Goal: Information Seeking & Learning: Learn about a topic

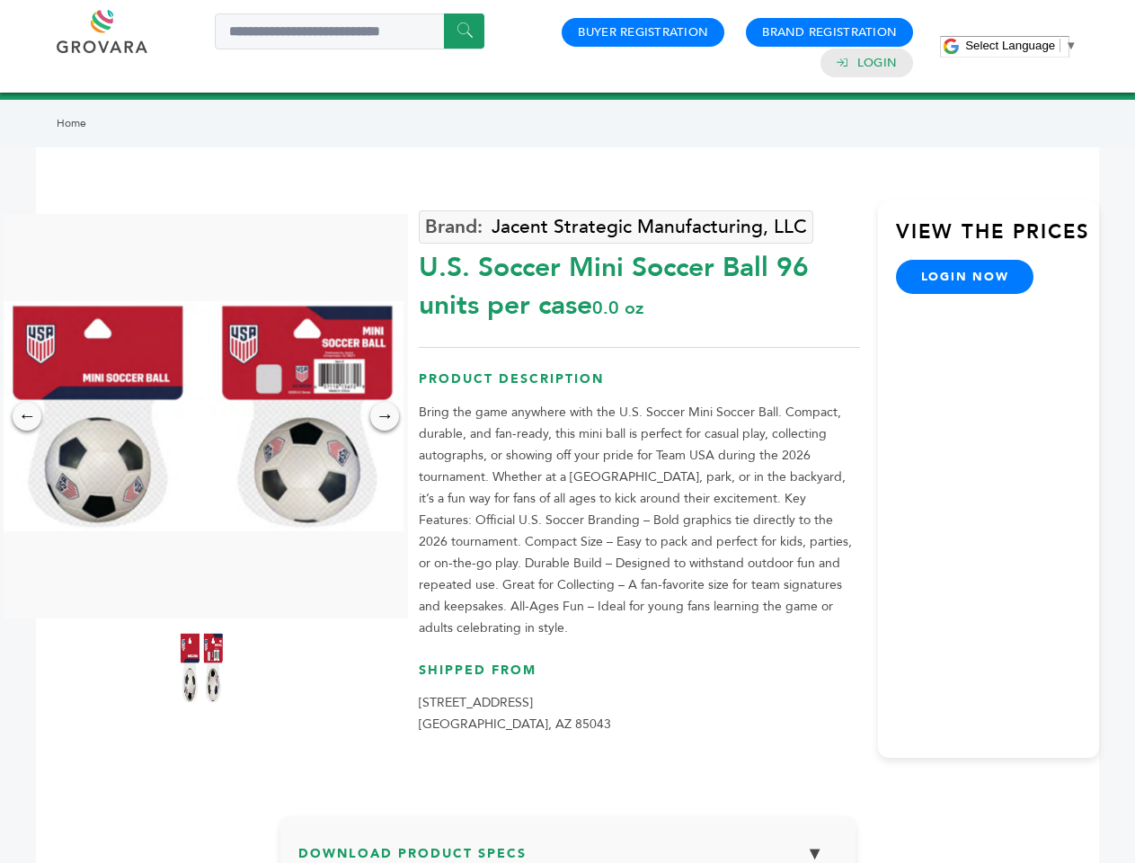
click at [1021, 45] on span "Select Language" at bounding box center [1010, 45] width 90 height 13
click at [201, 416] on img at bounding box center [201, 416] width 404 height 230
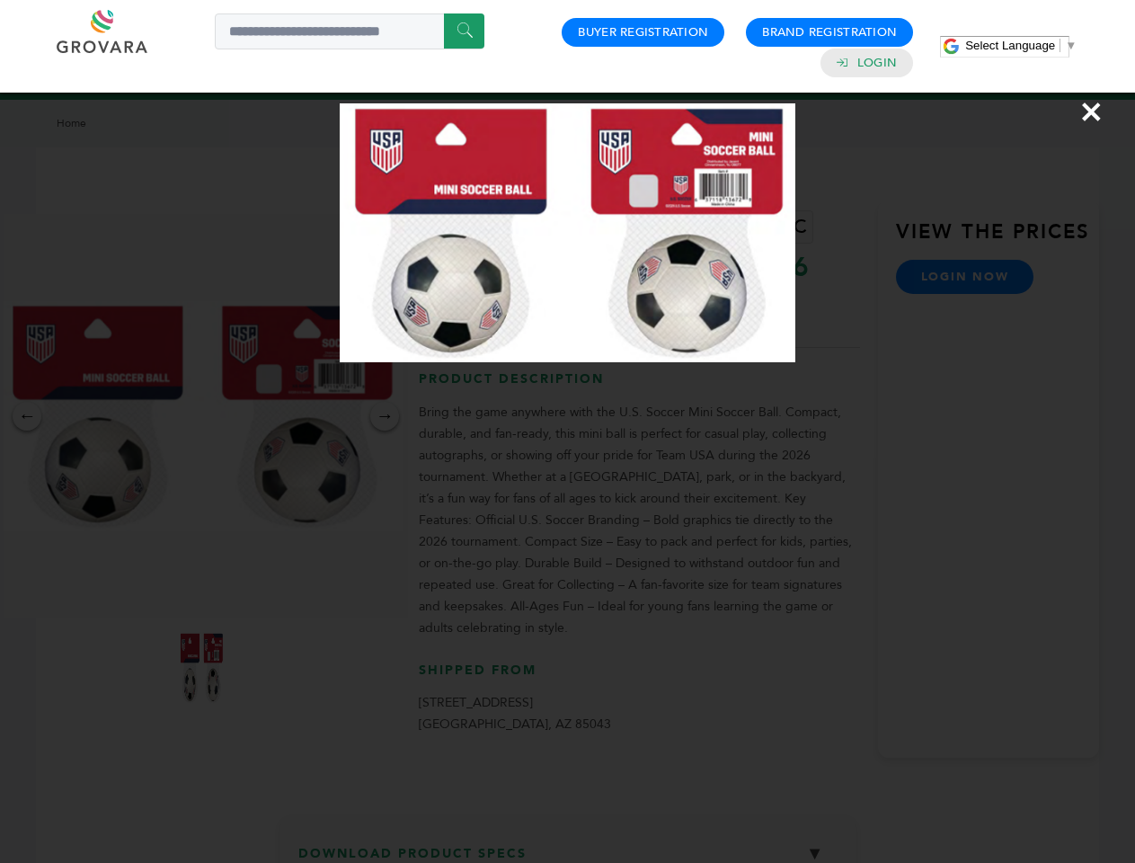
click at [27, 416] on div "×" at bounding box center [567, 431] width 1135 height 863
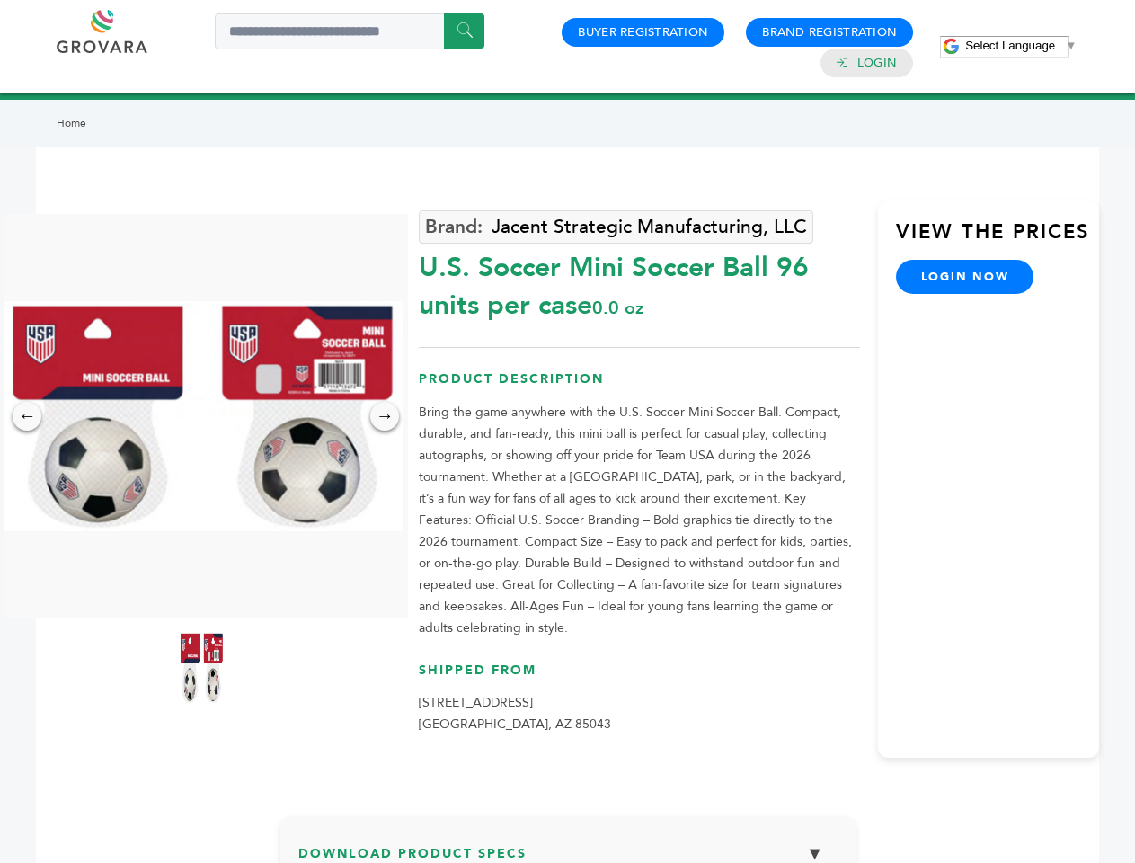
click at [385, 416] on div "→" at bounding box center [384, 416] width 29 height 29
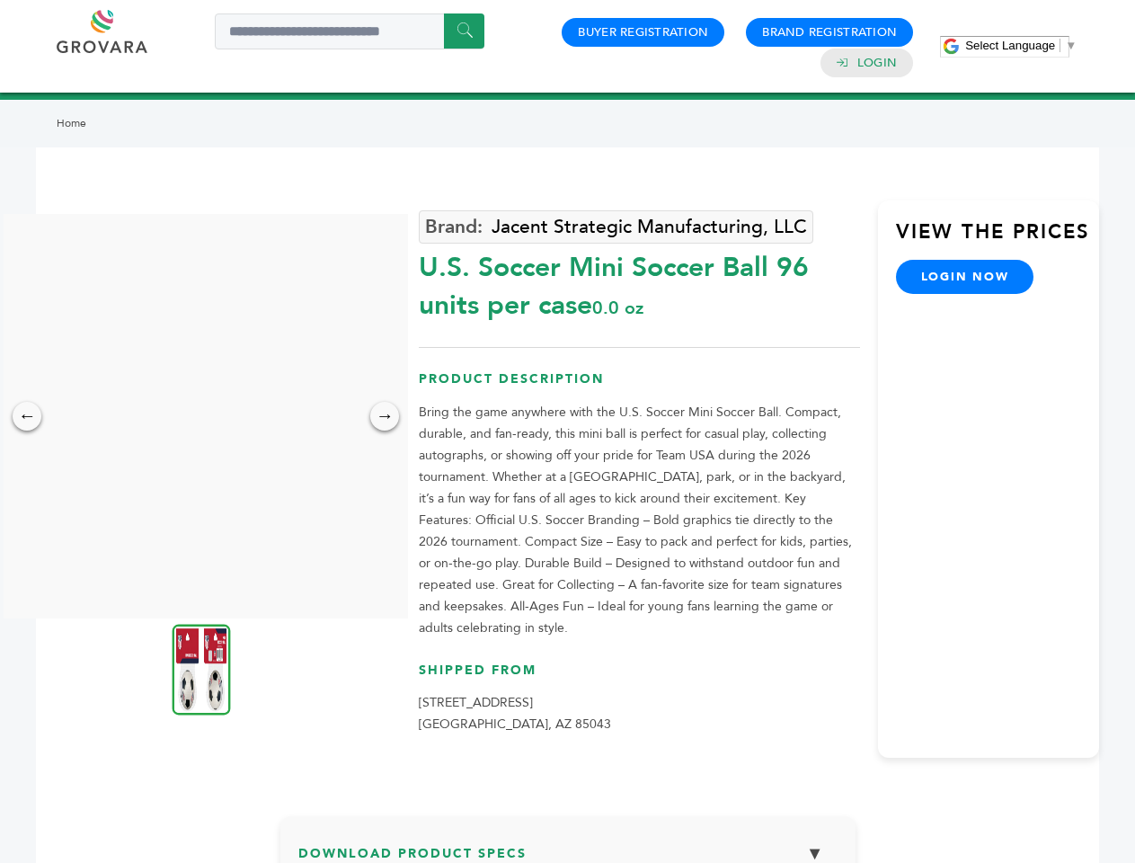
click at [201, 668] on img at bounding box center [202, 669] width 58 height 91
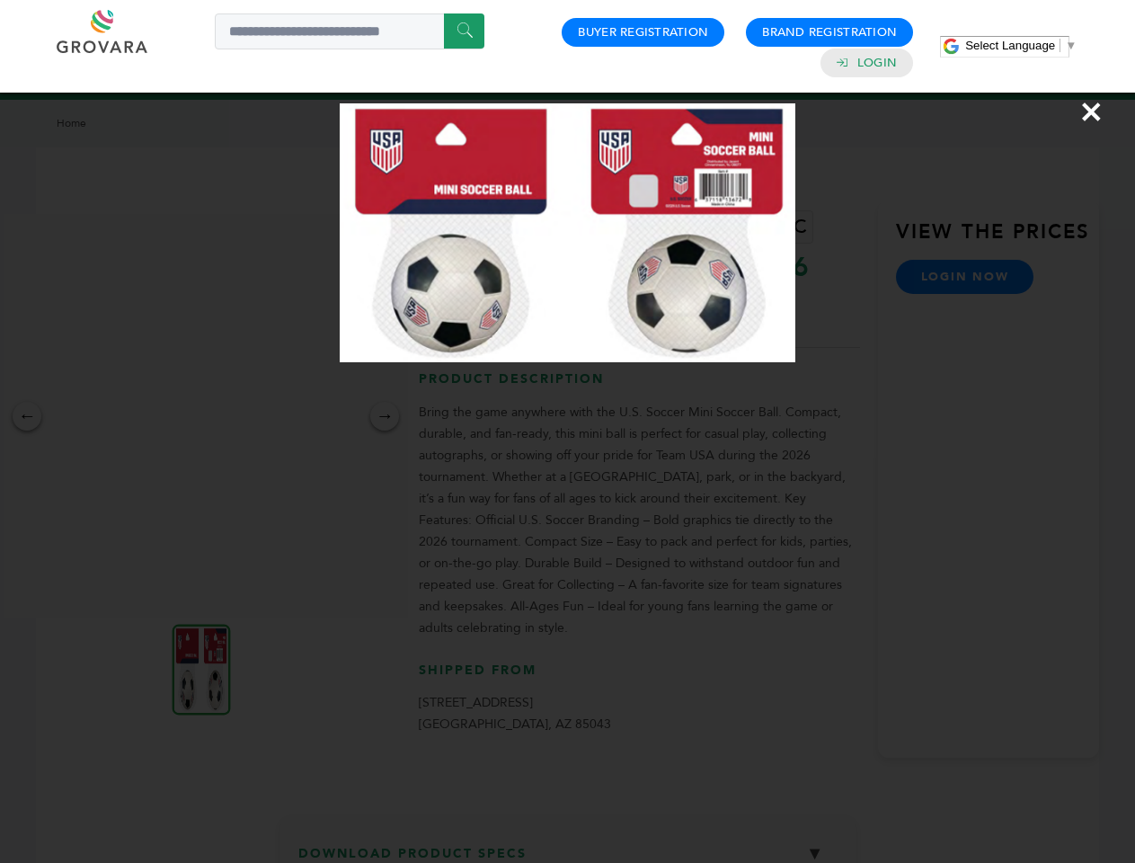
click at [568, 848] on div "×" at bounding box center [567, 431] width 1135 height 863
